Goal: Information Seeking & Learning: Understand process/instructions

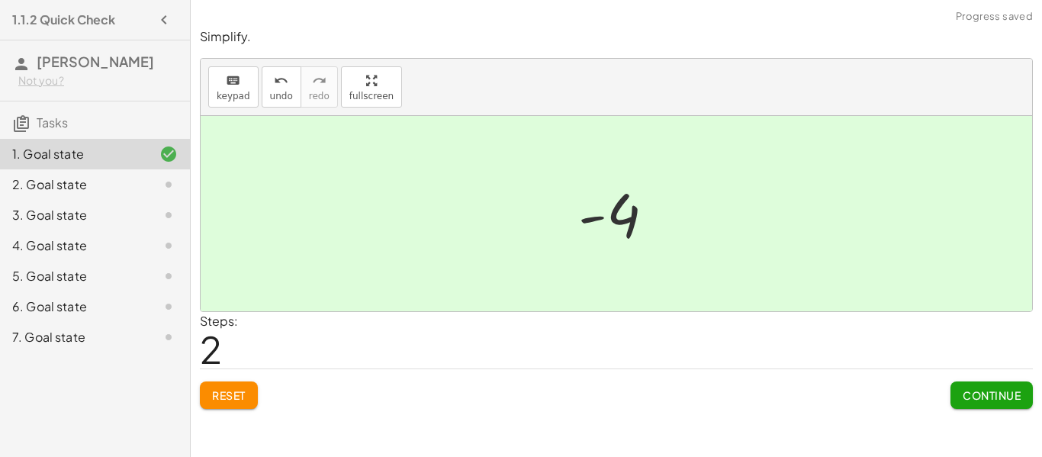
click at [976, 407] on button "Continue" at bounding box center [991, 394] width 82 height 27
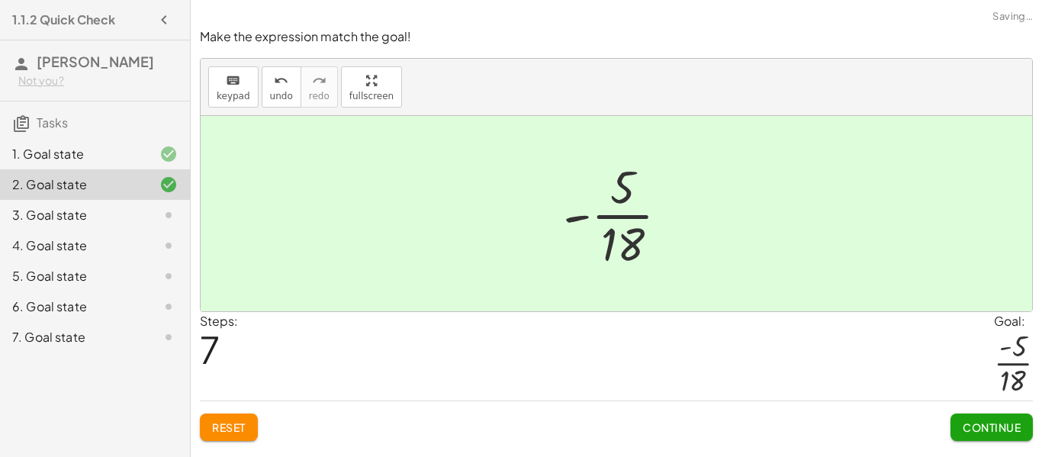
click at [1014, 423] on span "Continue" at bounding box center [992, 427] width 58 height 14
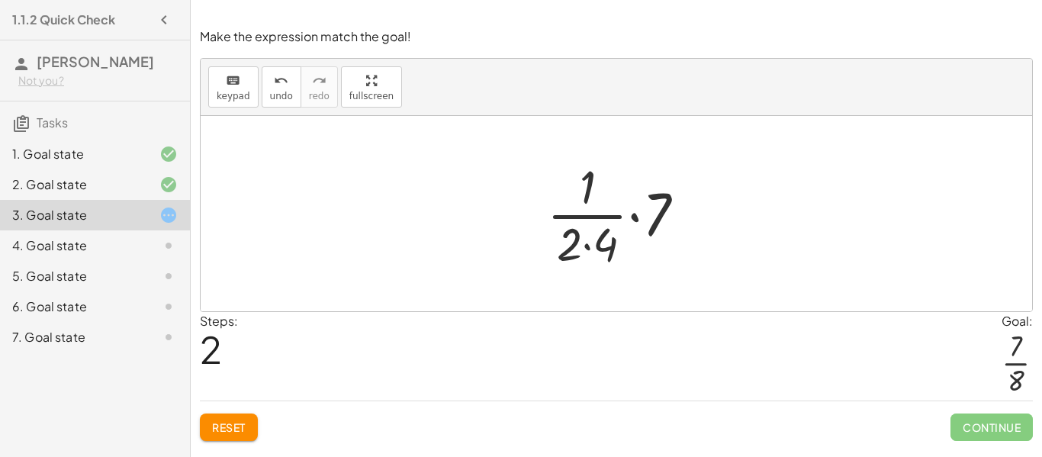
click at [231, 427] on span "Reset" at bounding box center [229, 427] width 34 height 14
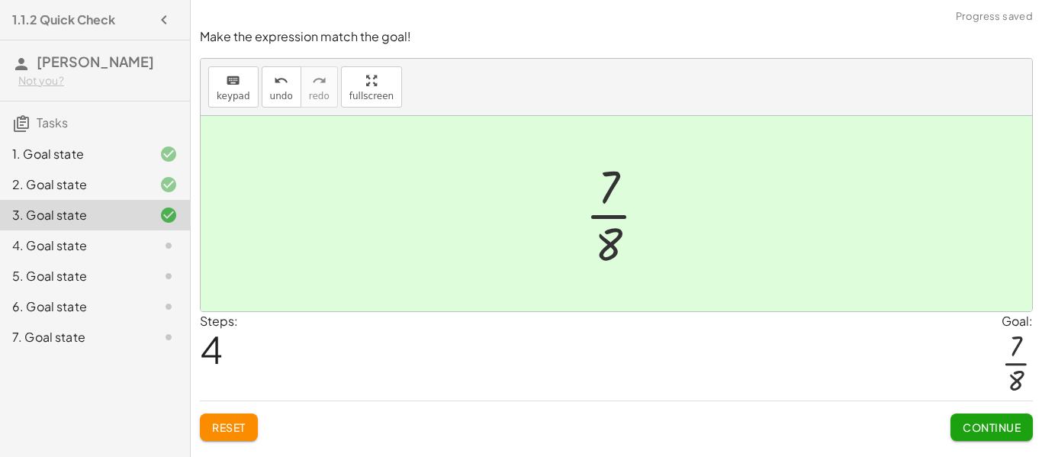
click at [995, 431] on span "Continue" at bounding box center [992, 427] width 58 height 14
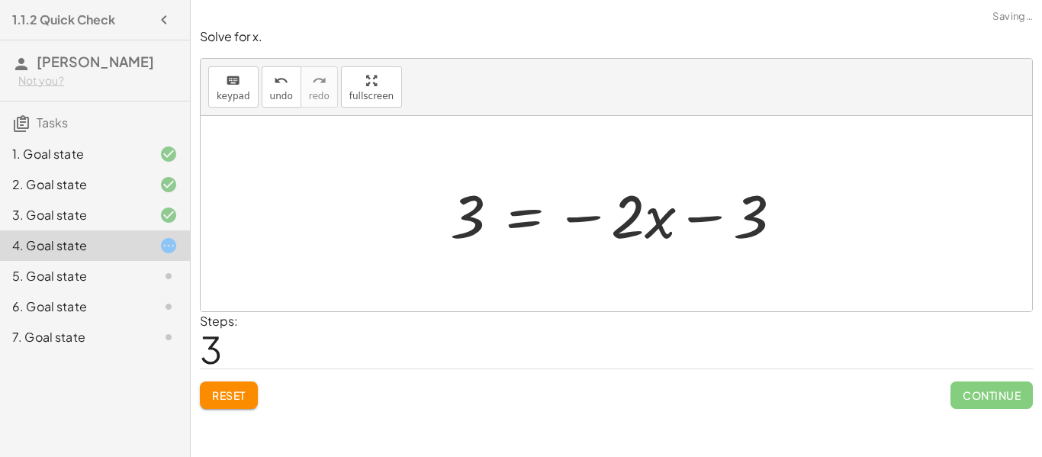
click at [236, 381] on button "Reset" at bounding box center [229, 394] width 58 height 27
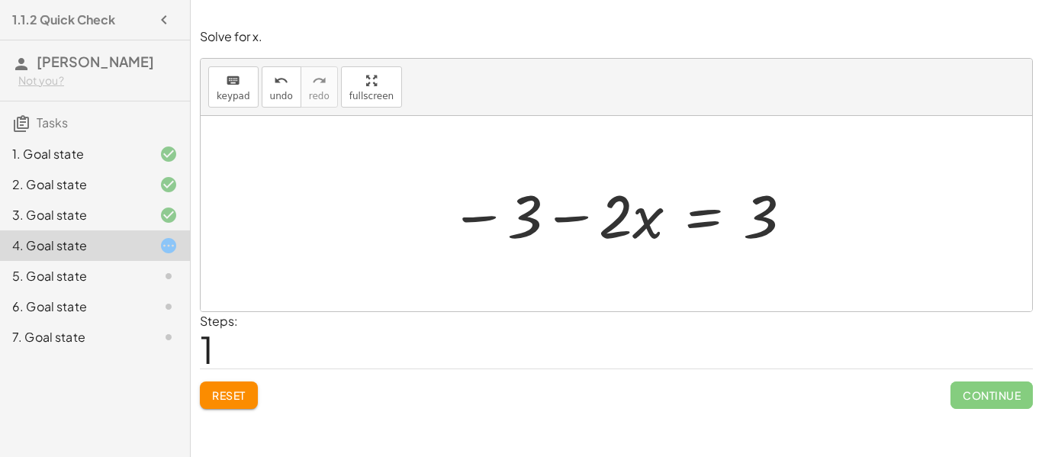
click at [249, 383] on button "Reset" at bounding box center [229, 394] width 58 height 27
click at [243, 396] on span "Reset" at bounding box center [229, 395] width 34 height 14
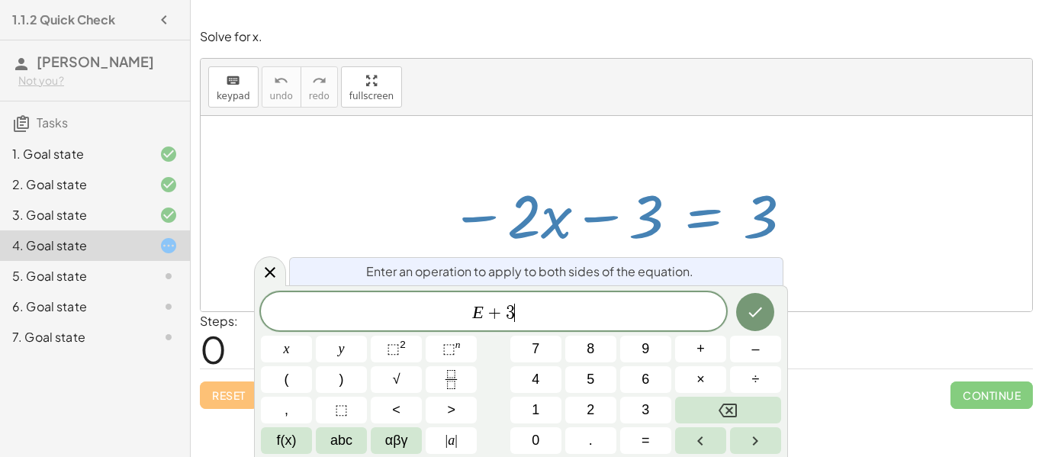
scroll to position [2, 0]
click at [765, 305] on button "Done" at bounding box center [755, 312] width 38 height 38
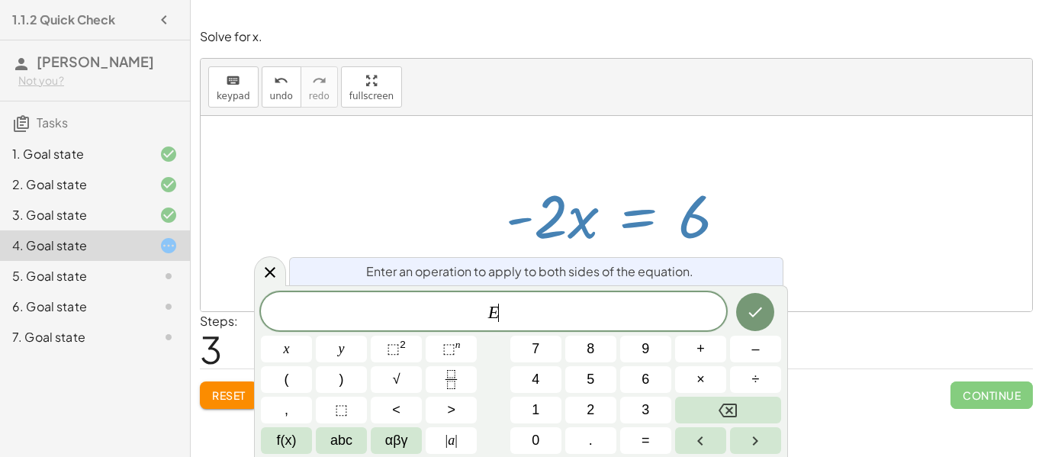
scroll to position [3, 0]
click at [461, 382] on button "Fraction" at bounding box center [451, 379] width 51 height 27
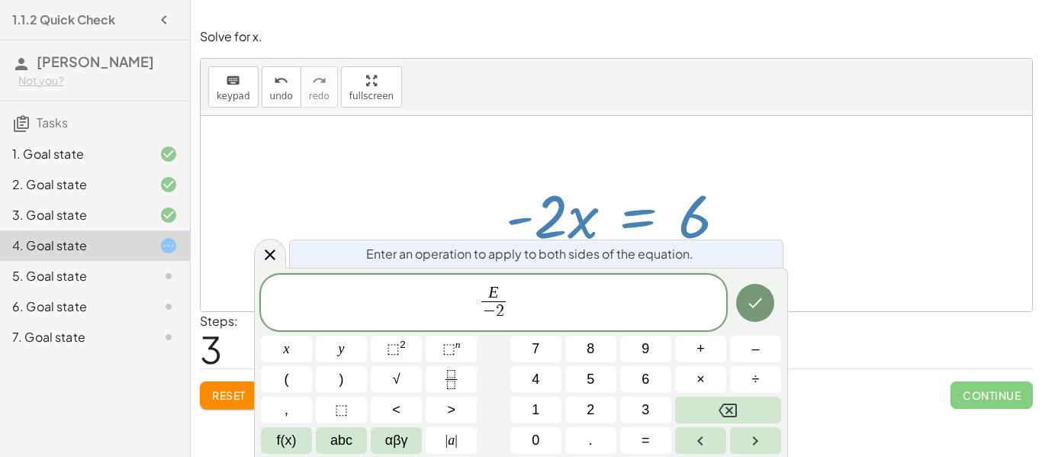
click at [747, 308] on icon "Done" at bounding box center [755, 303] width 18 height 18
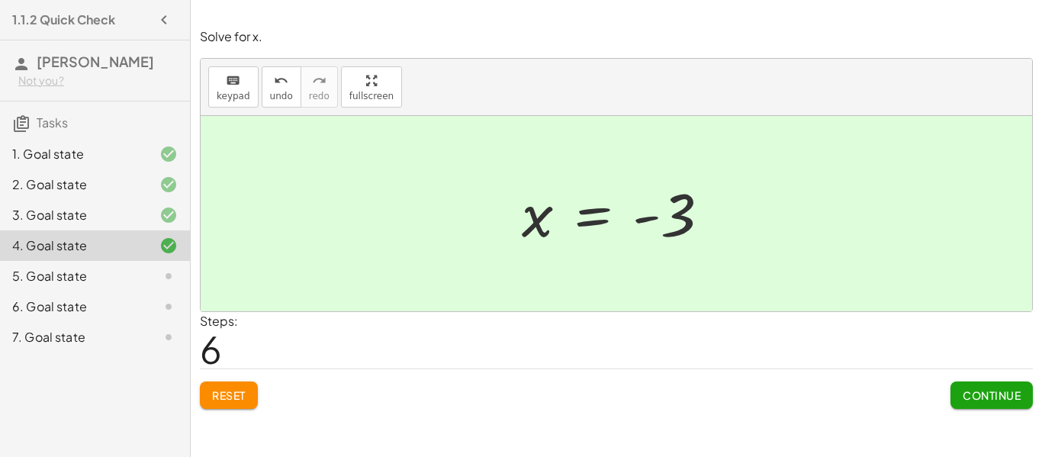
click at [1014, 403] on button "Continue" at bounding box center [991, 394] width 82 height 27
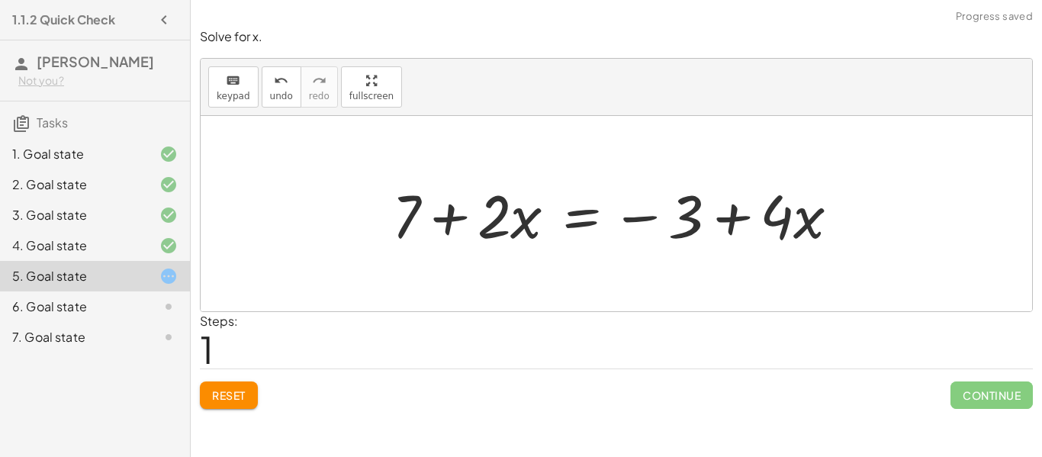
click at [245, 382] on button "Reset" at bounding box center [229, 394] width 58 height 27
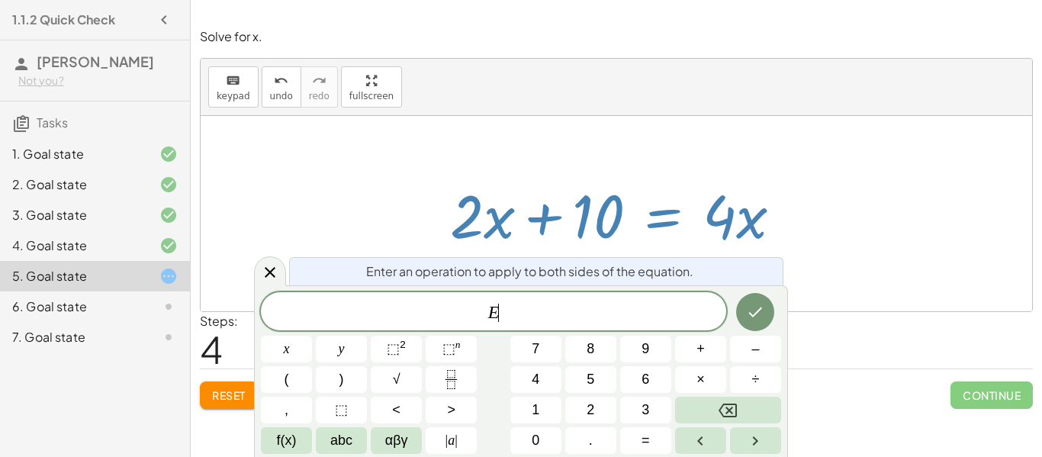
scroll to position [8, 0]
click at [472, 355] on button "⬚ n" at bounding box center [451, 349] width 51 height 27
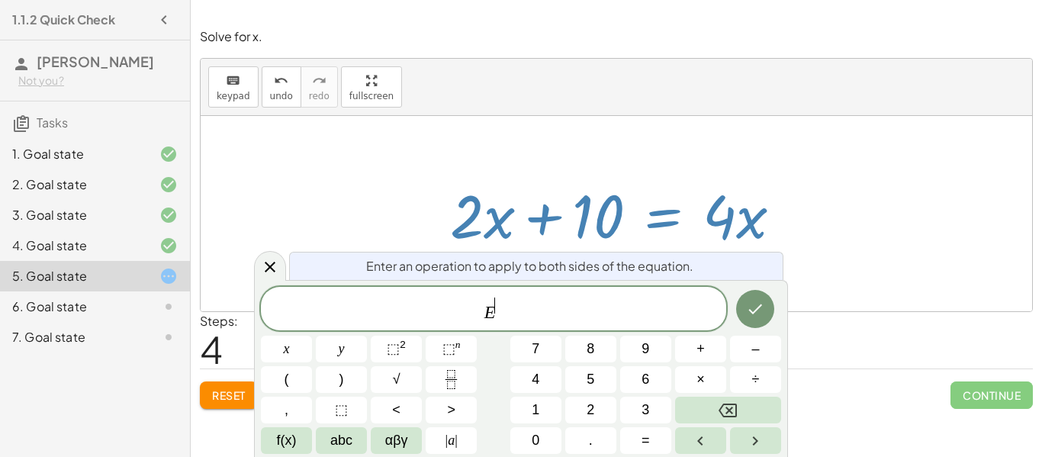
click at [458, 370] on icon "Fraction" at bounding box center [451, 379] width 19 height 19
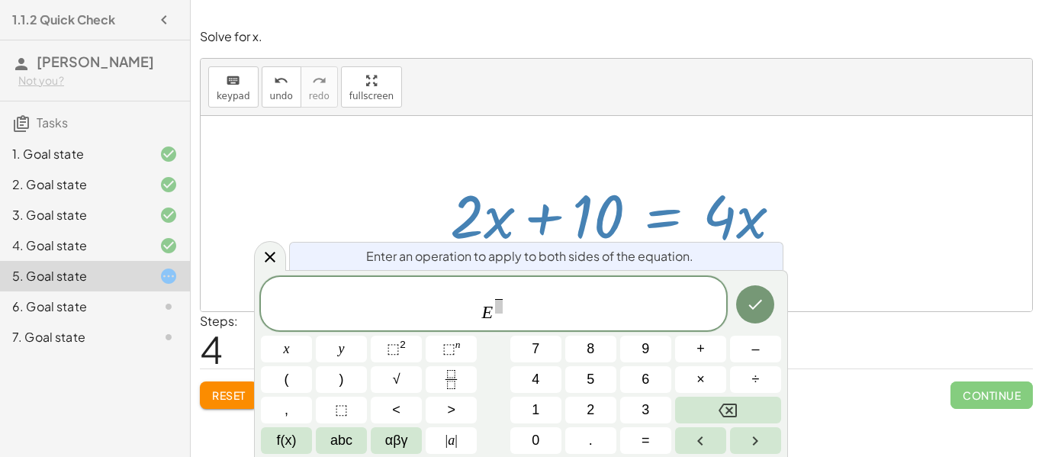
click at [715, 415] on button "Backspace" at bounding box center [728, 410] width 106 height 27
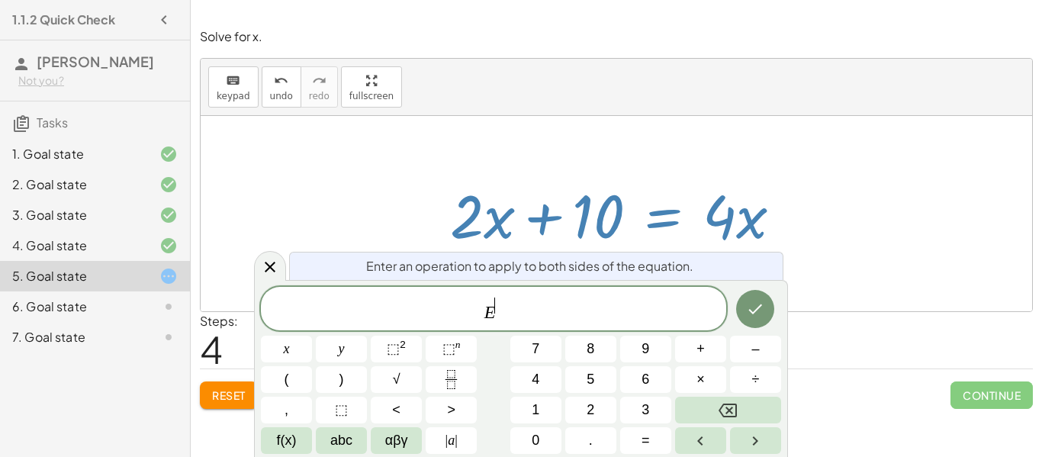
click at [710, 410] on button "Backspace" at bounding box center [728, 410] width 106 height 27
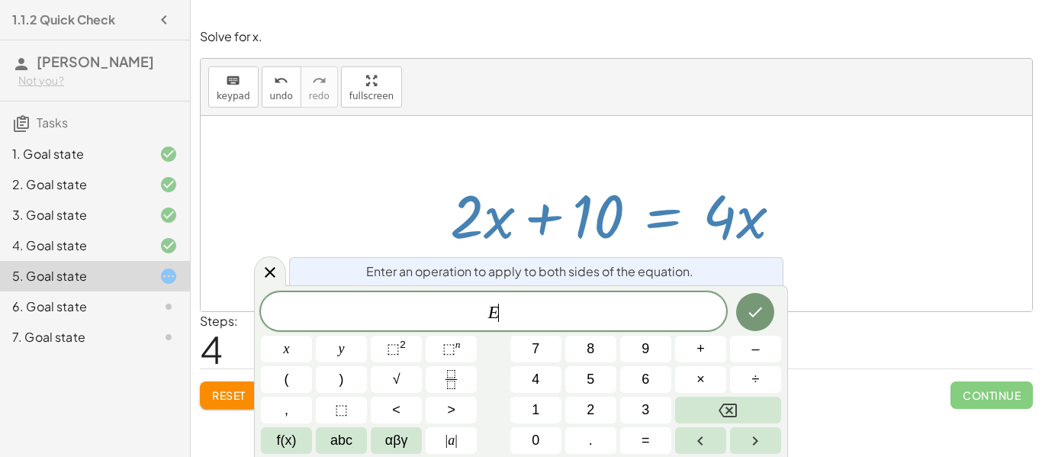
click at [452, 379] on rect "Fraction" at bounding box center [450, 379] width 11 height 1
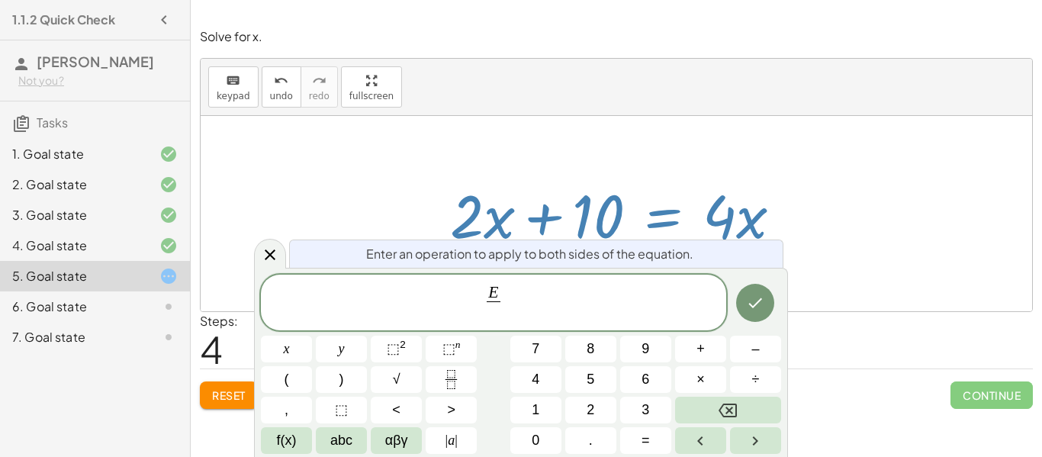
click at [590, 410] on span "2" at bounding box center [591, 410] width 8 height 21
click at [748, 301] on icon "Done" at bounding box center [755, 303] width 18 height 18
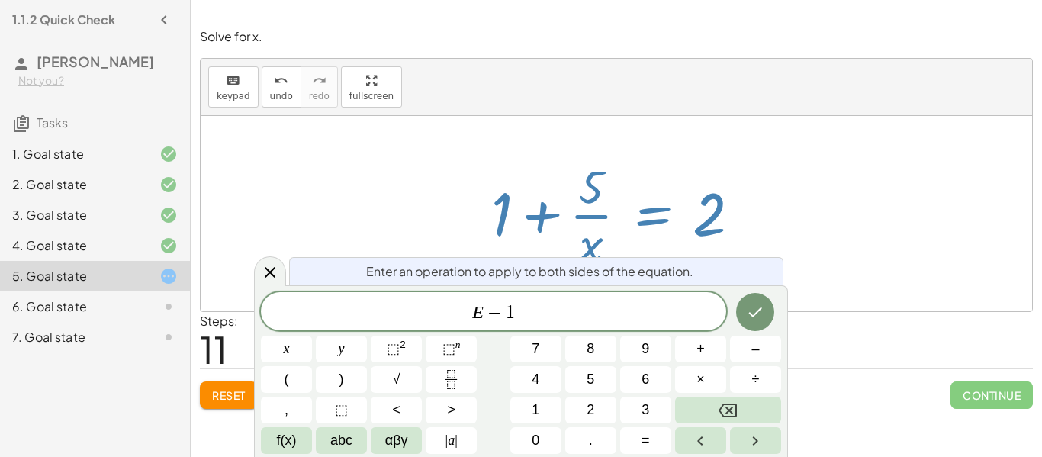
scroll to position [11, 0]
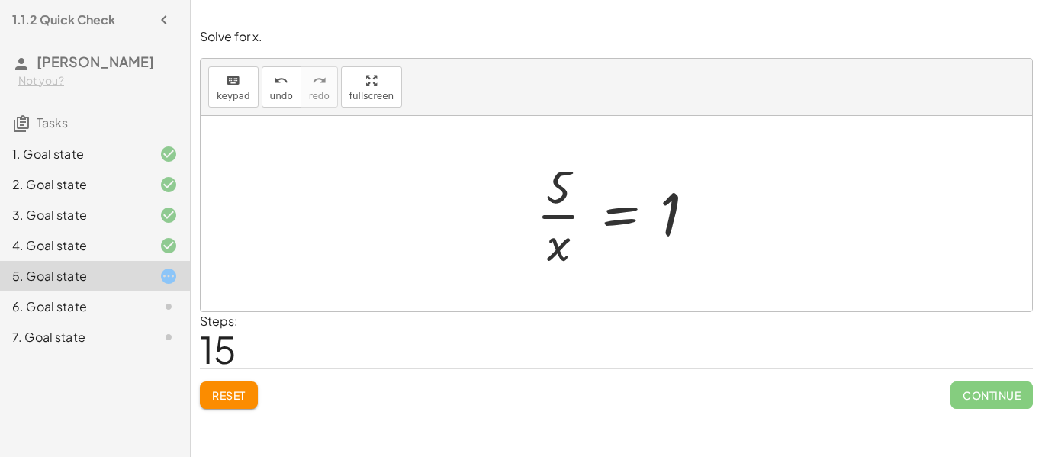
click at [253, 383] on button "Reset" at bounding box center [229, 394] width 58 height 27
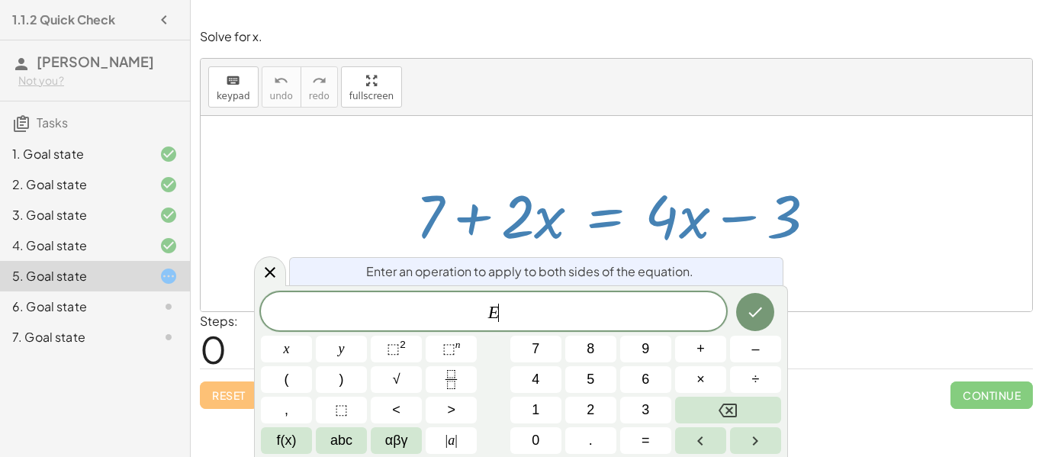
scroll to position [11, 0]
click at [760, 344] on button "–" at bounding box center [755, 349] width 51 height 27
click at [535, 339] on span "7" at bounding box center [536, 349] width 8 height 21
click at [749, 313] on icon "Done" at bounding box center [755, 312] width 18 height 18
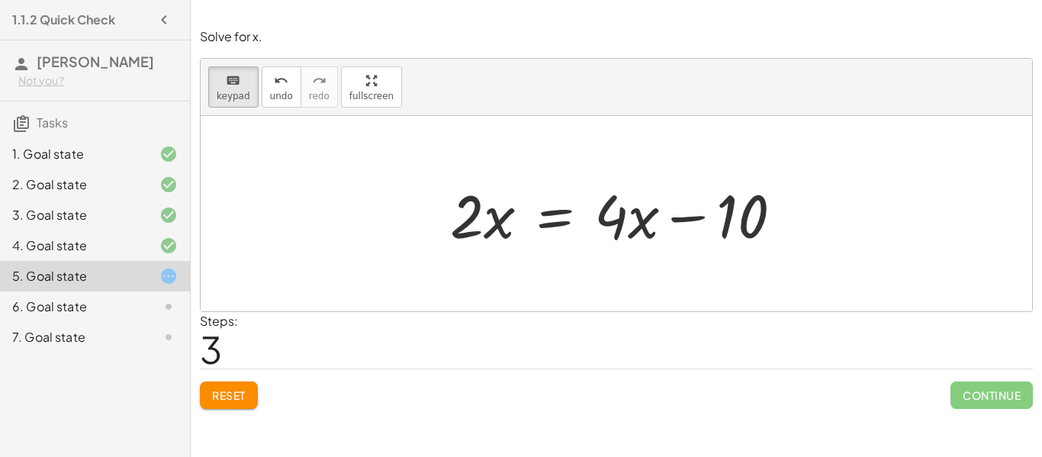
scroll to position [12, 0]
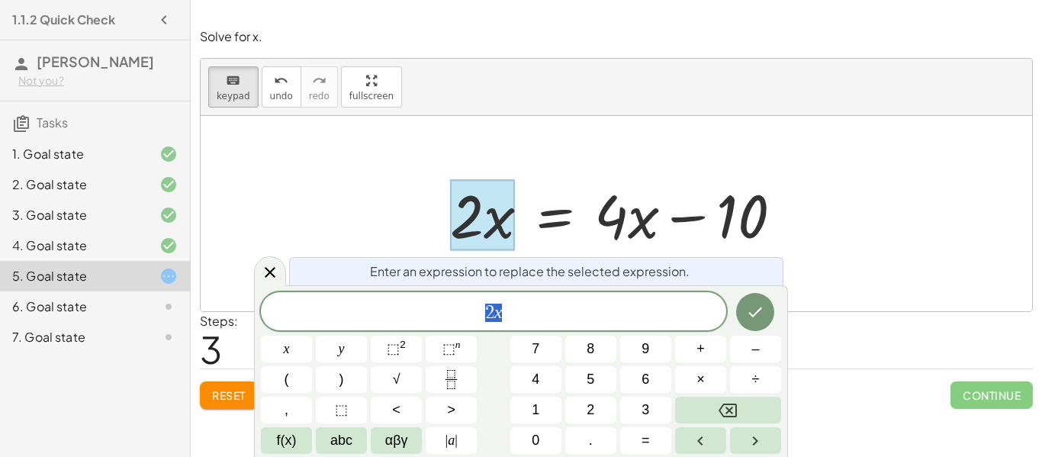
click at [502, 239] on div at bounding box center [482, 215] width 65 height 71
click at [509, 319] on span "2 x" at bounding box center [493, 312] width 465 height 21
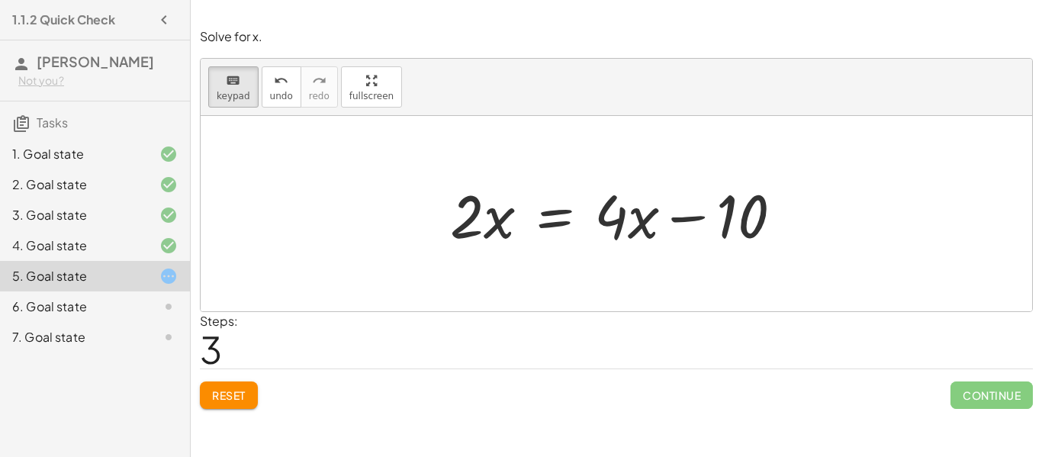
click at [639, 225] on div at bounding box center [621, 214] width 359 height 79
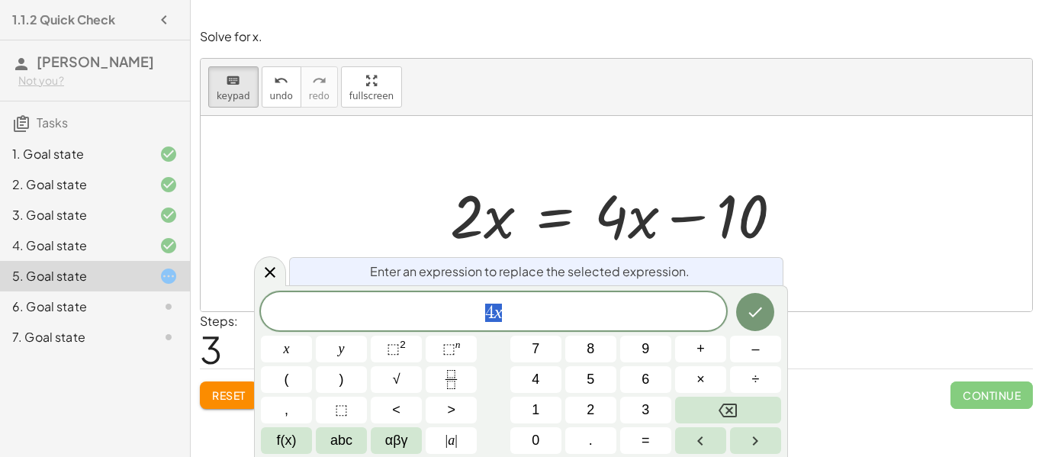
scroll to position [14, 0]
click at [513, 317] on span "4 x" at bounding box center [493, 312] width 465 height 21
click at [750, 309] on icon "Done" at bounding box center [755, 312] width 18 height 18
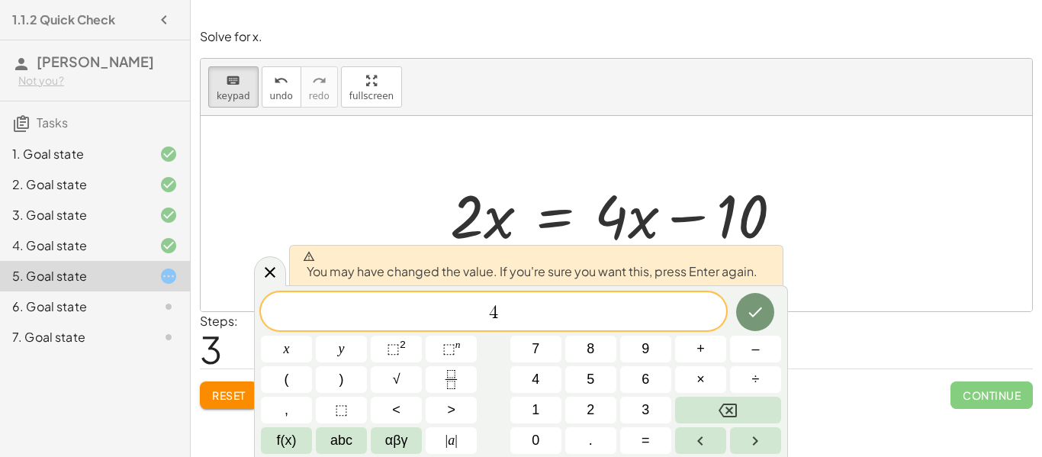
click at [747, 324] on button "Done" at bounding box center [755, 312] width 38 height 38
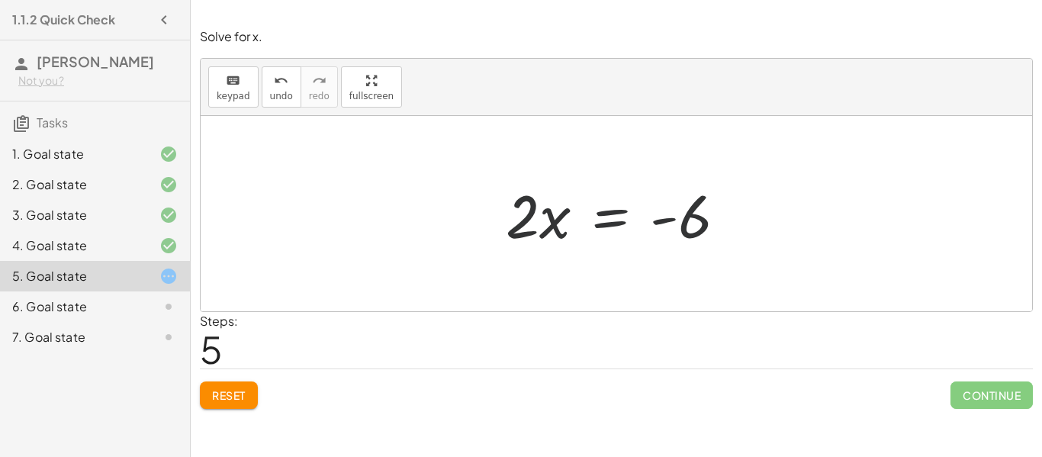
scroll to position [17, 0]
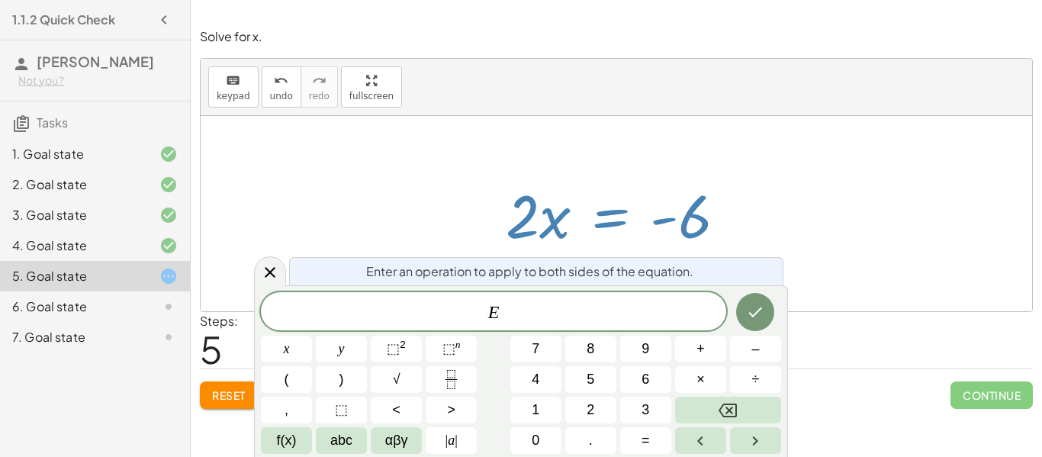
click at [464, 376] on button "Fraction" at bounding box center [451, 379] width 51 height 27
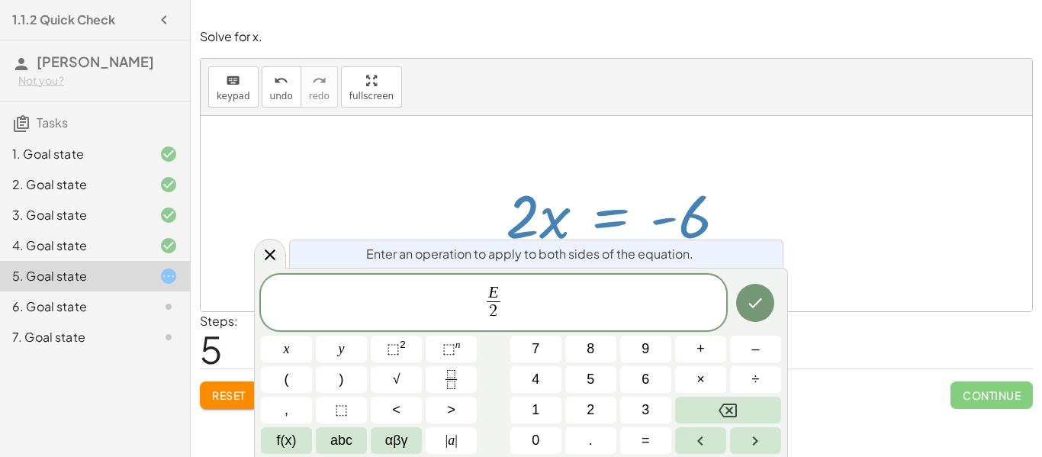
click at [755, 299] on icon "Done" at bounding box center [755, 303] width 18 height 18
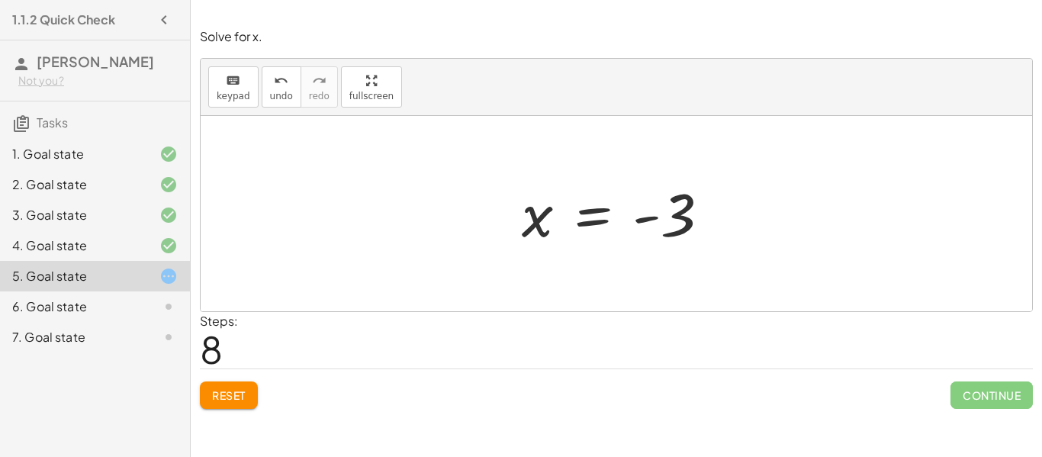
click at [240, 403] on button "Reset" at bounding box center [229, 394] width 58 height 27
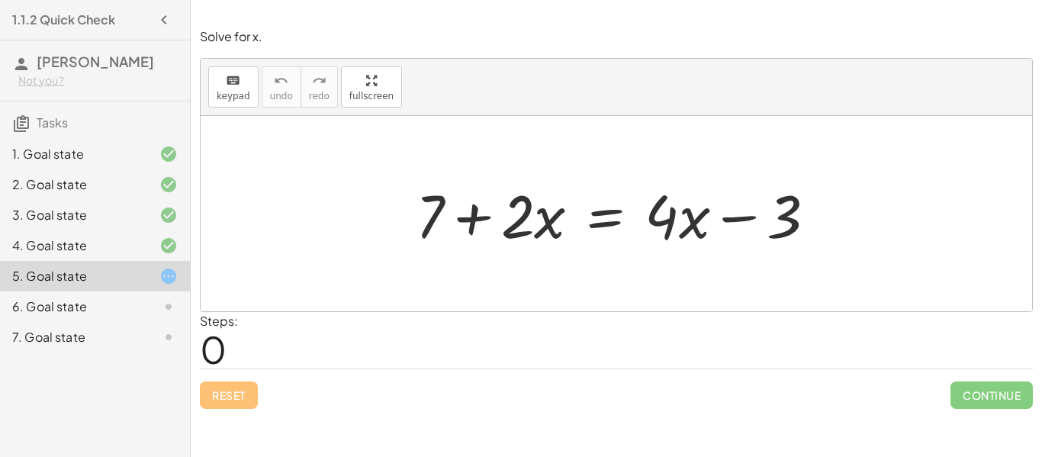
click at [154, 313] on div at bounding box center [156, 306] width 43 height 18
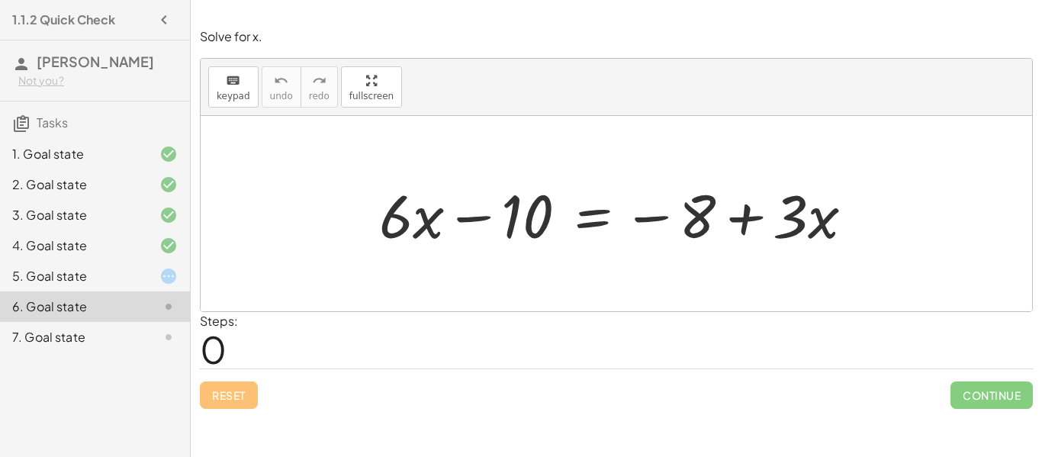
click at [170, 347] on div "7. Goal state" at bounding box center [95, 337] width 190 height 31
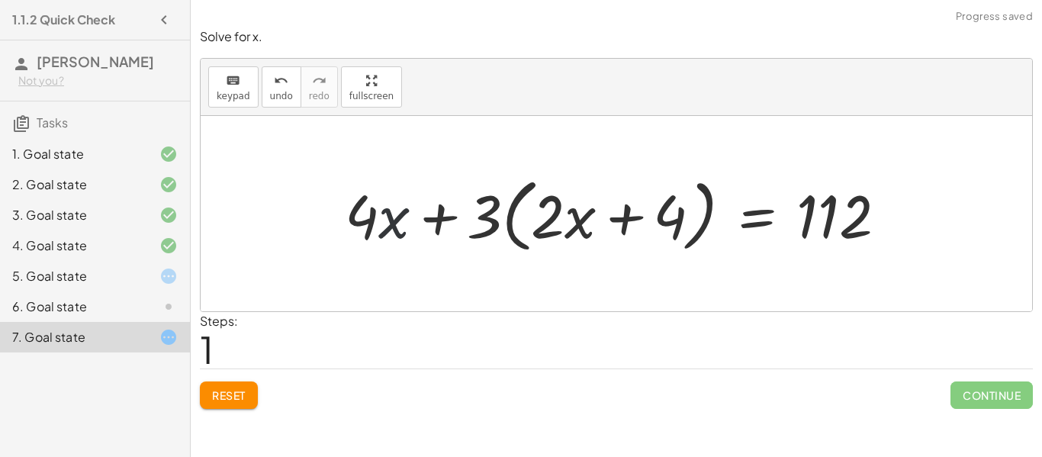
click at [234, 393] on span "Reset" at bounding box center [229, 395] width 34 height 14
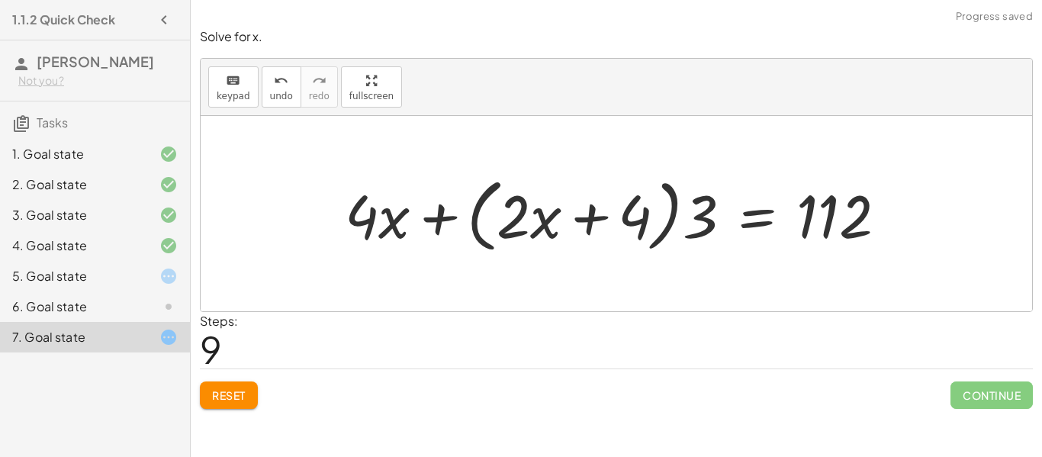
click at [252, 391] on button "Reset" at bounding box center [229, 394] width 58 height 27
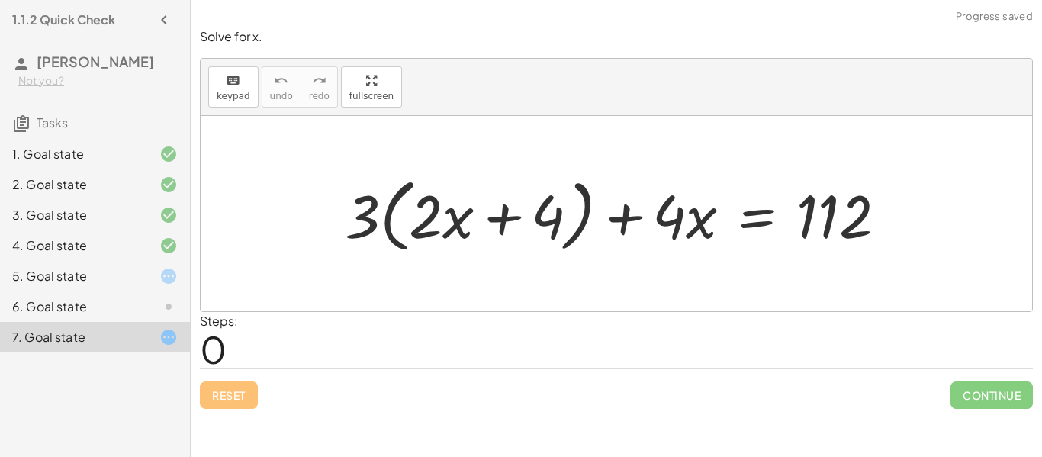
click at [1037, 319] on div "Solve for x. keyboard keypad undo undo redo redo fullscreen + · 3 · ( + · 2 · x…" at bounding box center [616, 218] width 851 height 399
click at [153, 284] on div at bounding box center [156, 276] width 43 height 18
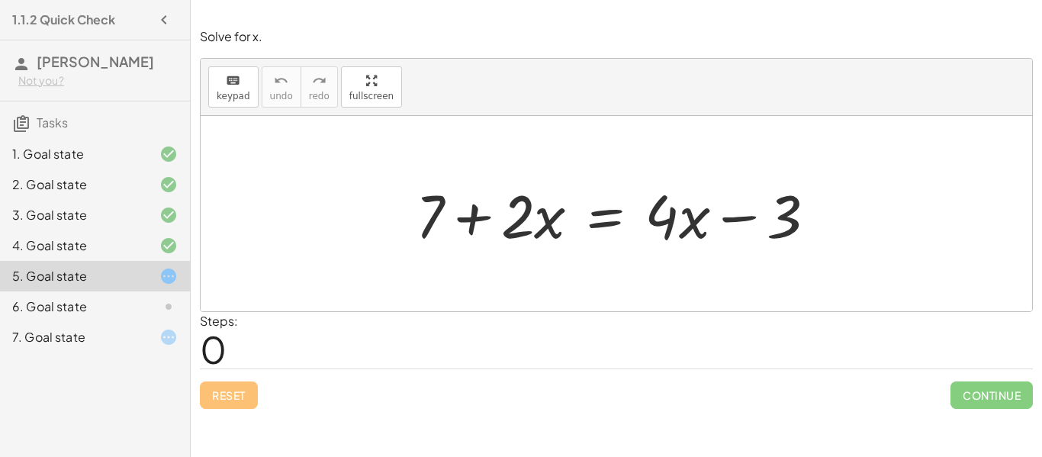
click at [381, 341] on div "Steps: 0" at bounding box center [616, 340] width 833 height 56
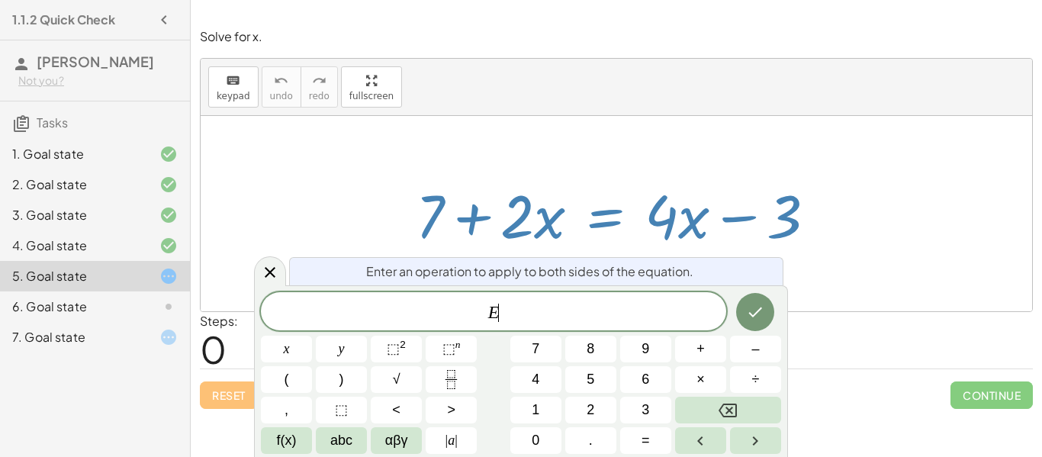
scroll to position [18, 0]
click at [760, 293] on button "Done" at bounding box center [755, 312] width 38 height 38
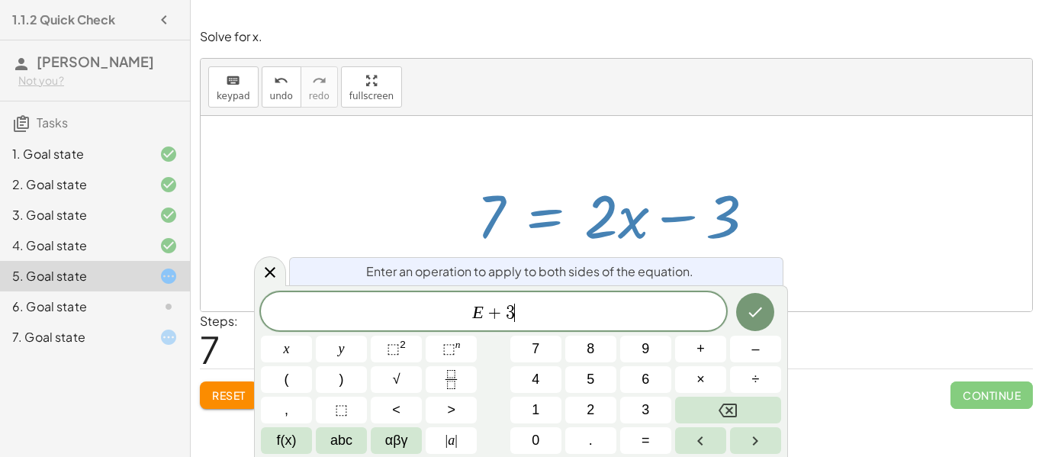
click at [765, 305] on button "Done" at bounding box center [755, 312] width 38 height 38
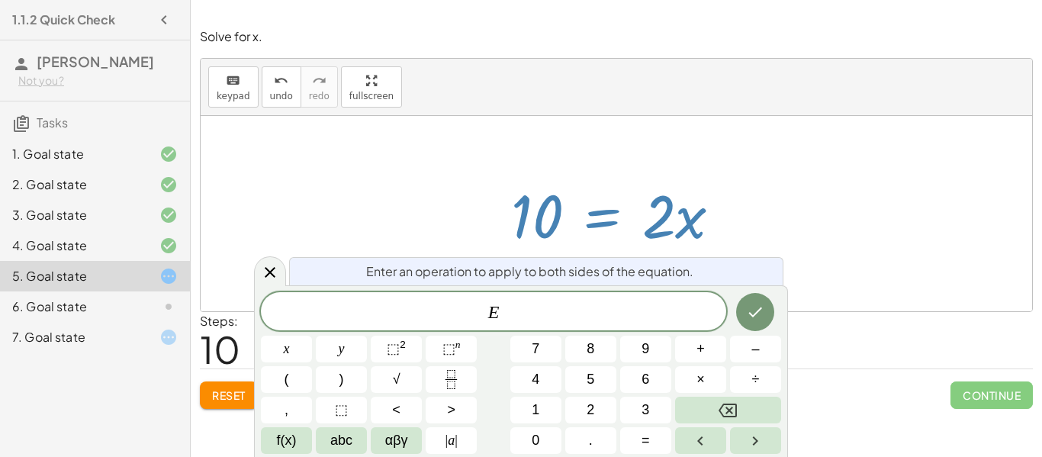
click at [464, 381] on button "Fraction" at bounding box center [451, 379] width 51 height 27
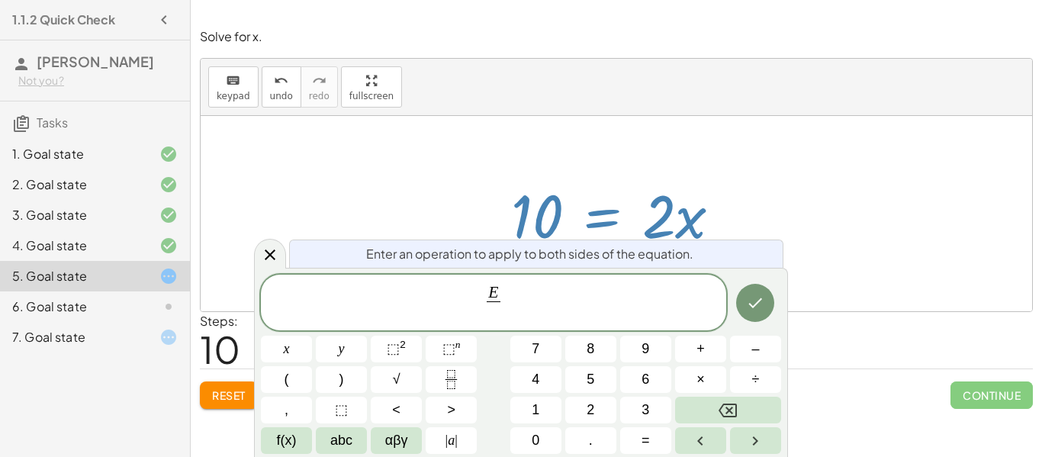
click at [594, 403] on span "2" at bounding box center [591, 410] width 8 height 21
click at [750, 310] on icon "Done" at bounding box center [755, 303] width 18 height 18
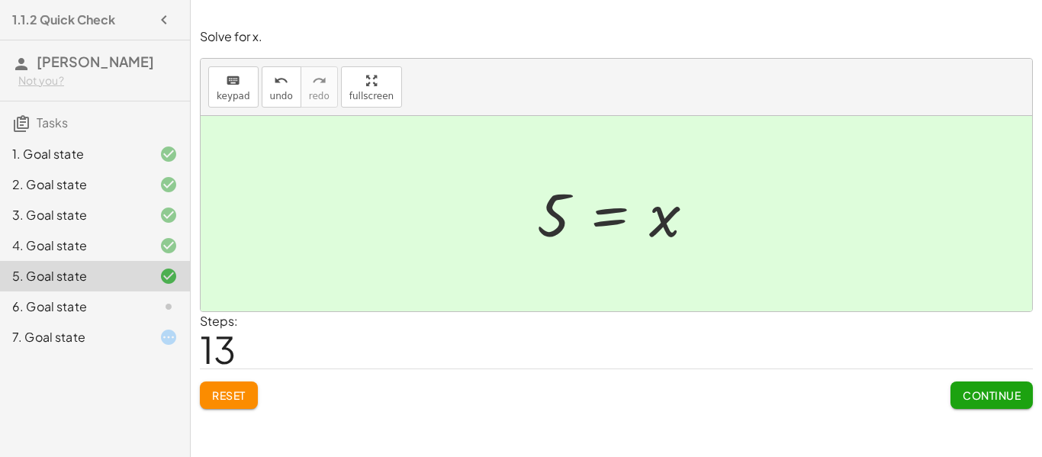
click at [979, 381] on button "Continue" at bounding box center [991, 394] width 82 height 27
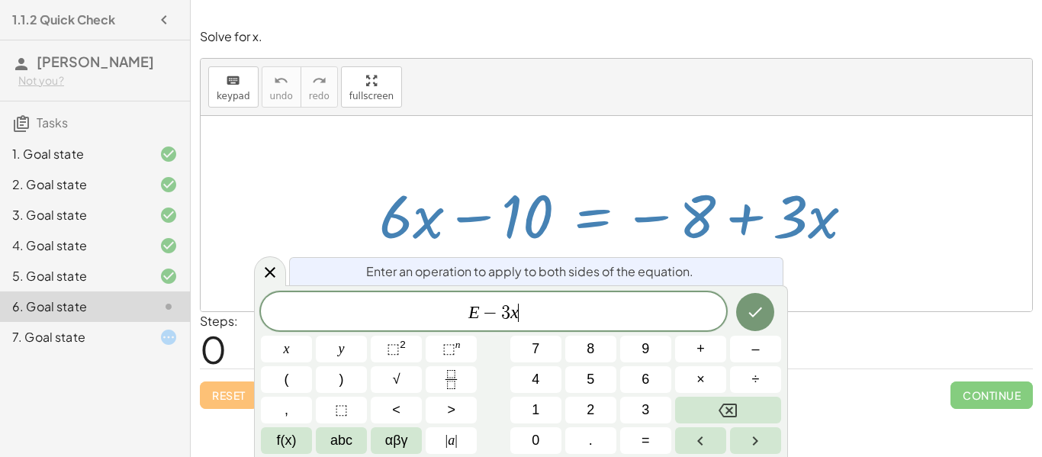
click at [755, 312] on icon "Done" at bounding box center [755, 312] width 18 height 18
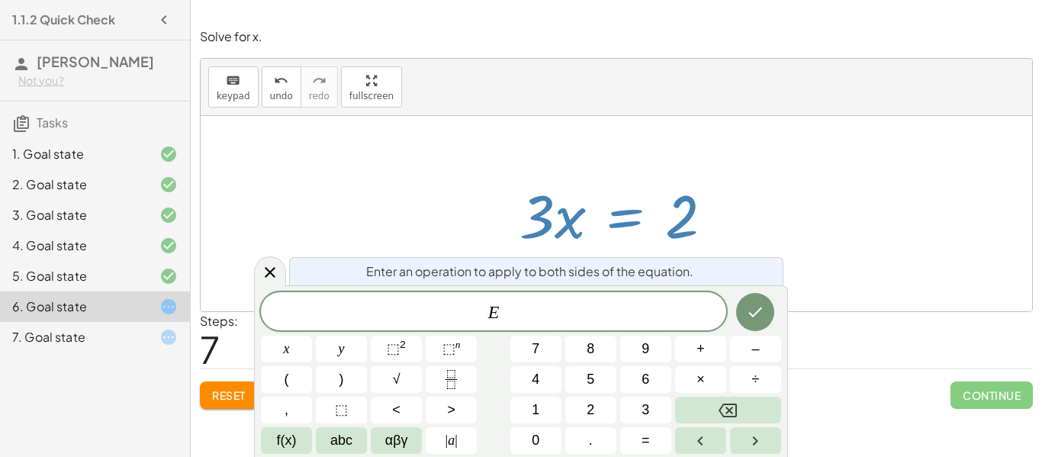
click at [458, 383] on icon "Fraction" at bounding box center [451, 379] width 19 height 19
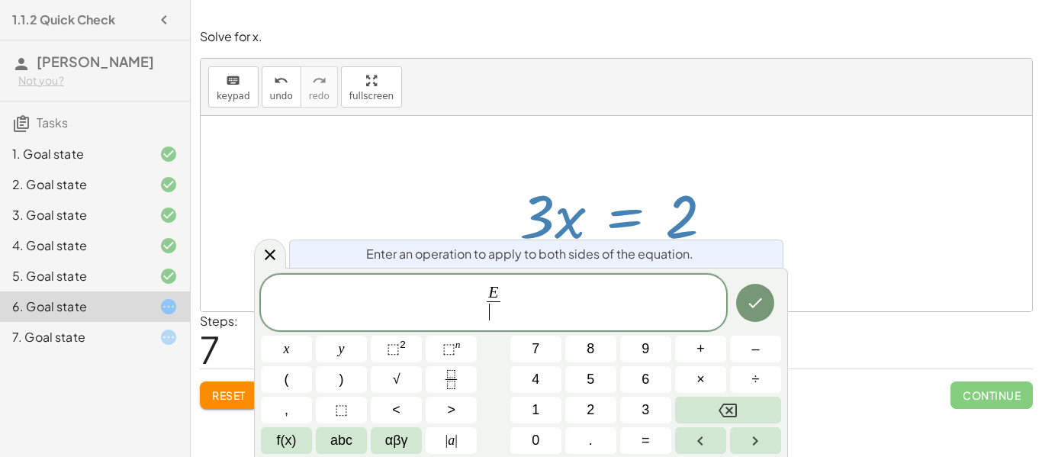
click at [640, 407] on button "3" at bounding box center [645, 410] width 51 height 27
click at [312, 336] on div at bounding box center [286, 349] width 51 height 27
click at [746, 304] on icon "Done" at bounding box center [755, 303] width 18 height 18
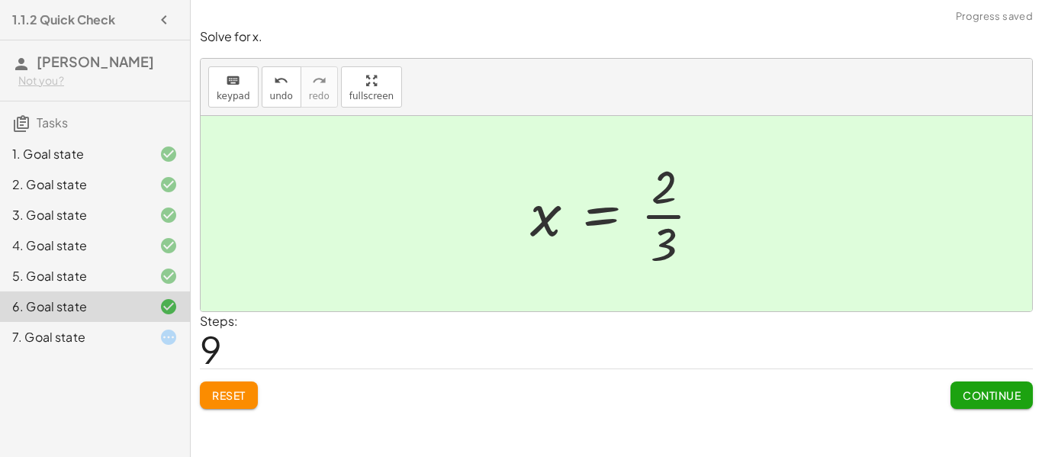
click at [1009, 400] on span "Continue" at bounding box center [992, 395] width 58 height 14
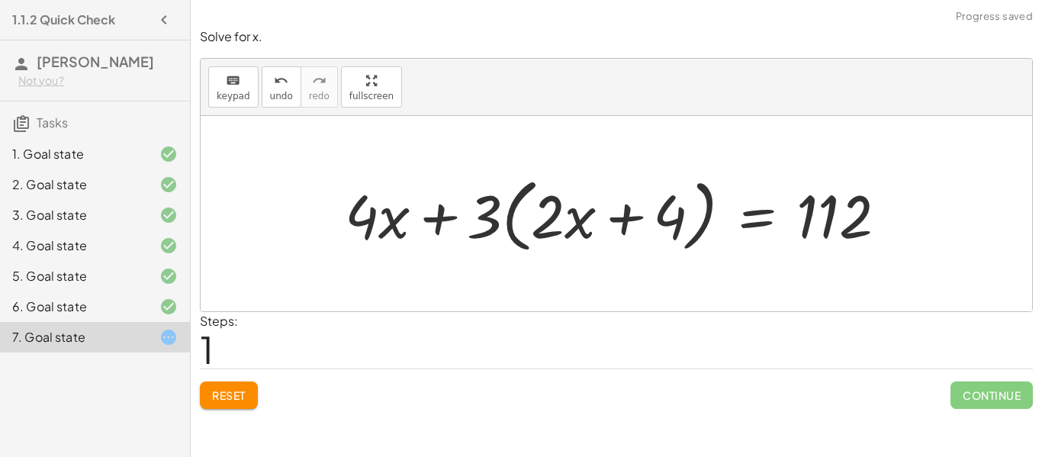
click at [247, 390] on button "Reset" at bounding box center [229, 394] width 58 height 27
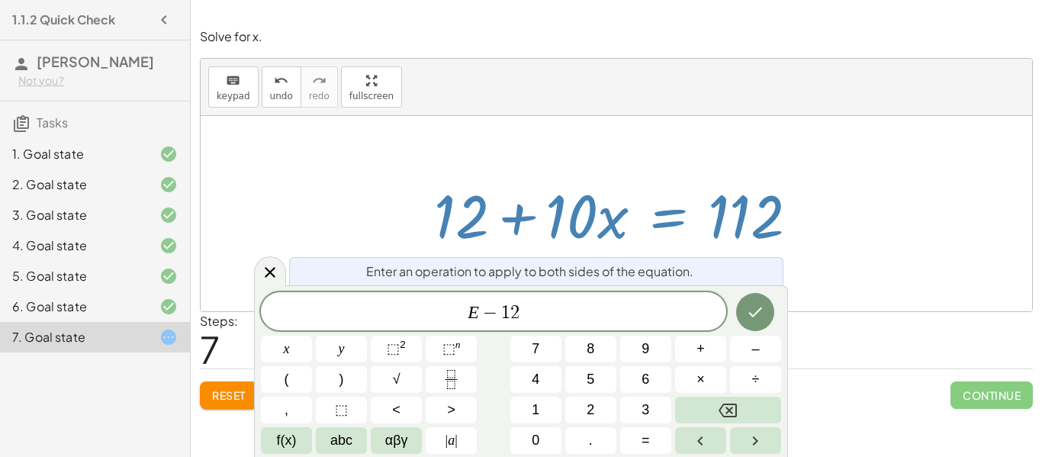
click at [754, 315] on icon "Done" at bounding box center [756, 312] width 14 height 10
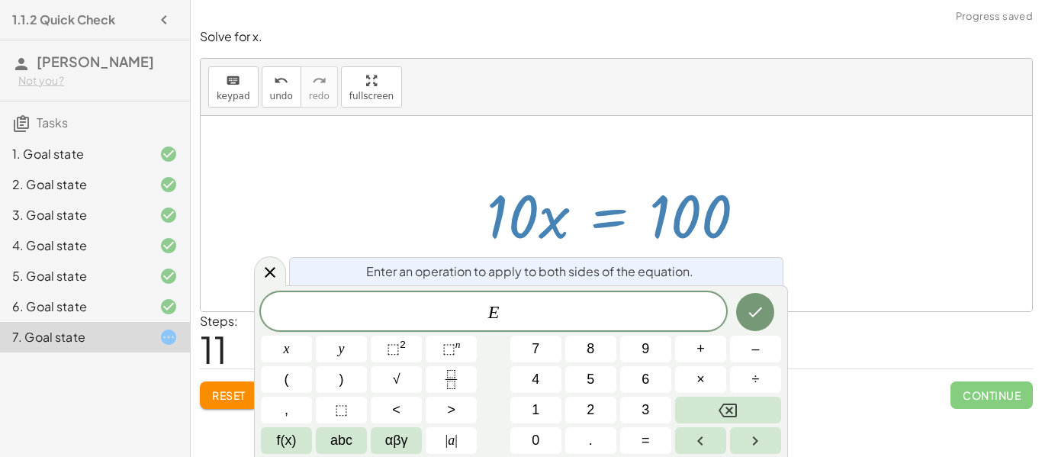
click at [450, 382] on icon "Fraction" at bounding box center [451, 379] width 19 height 19
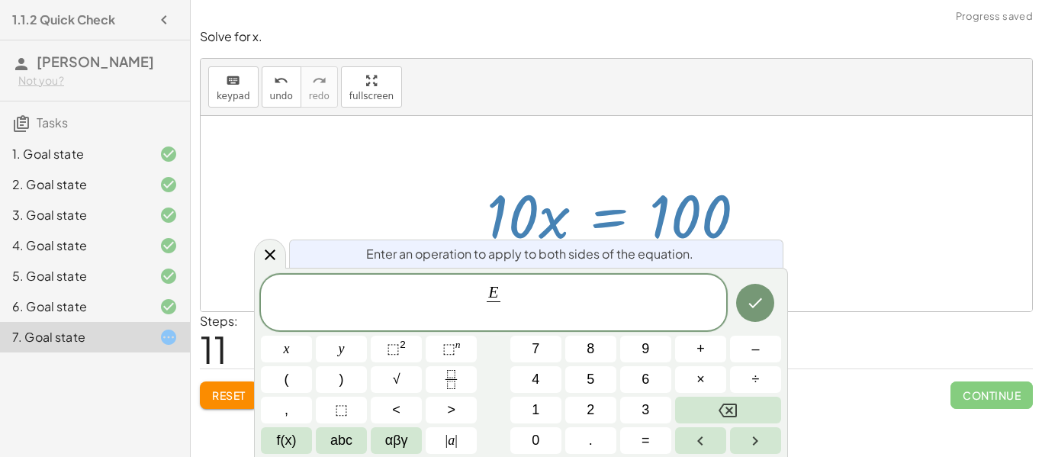
click at [545, 412] on button "1" at bounding box center [535, 410] width 51 height 27
click at [544, 433] on button "0" at bounding box center [535, 440] width 51 height 27
click at [752, 305] on icon "Done" at bounding box center [756, 303] width 14 height 10
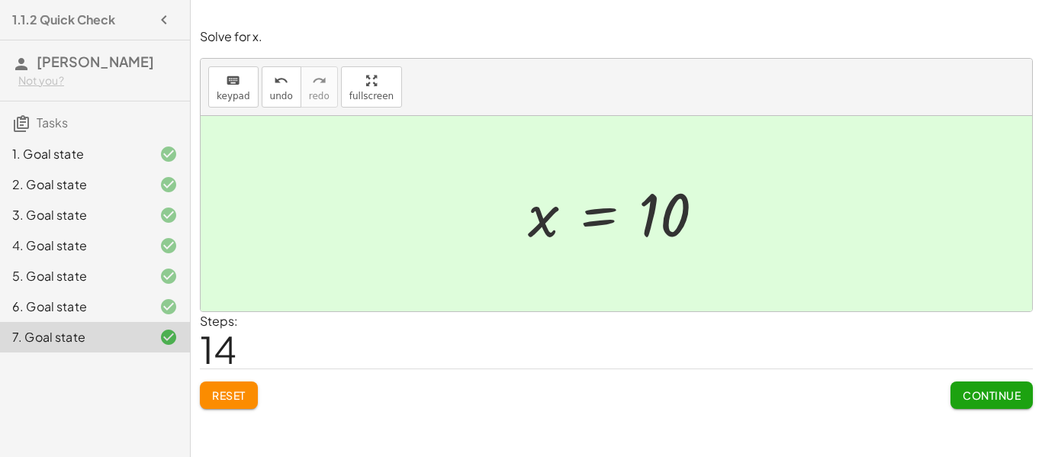
click at [982, 397] on span "Continue" at bounding box center [992, 395] width 58 height 14
